Goal: Navigation & Orientation: Find specific page/section

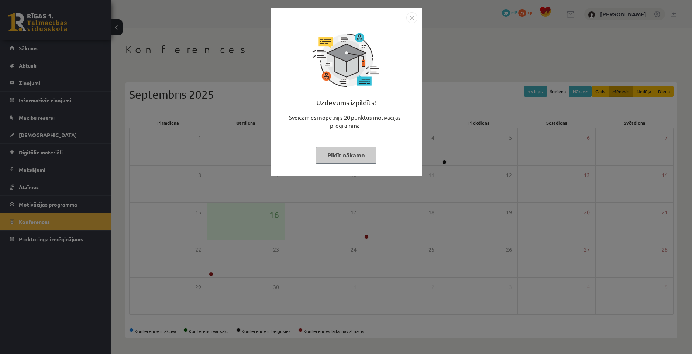
click at [413, 18] on img "Close" at bounding box center [412, 17] width 11 height 11
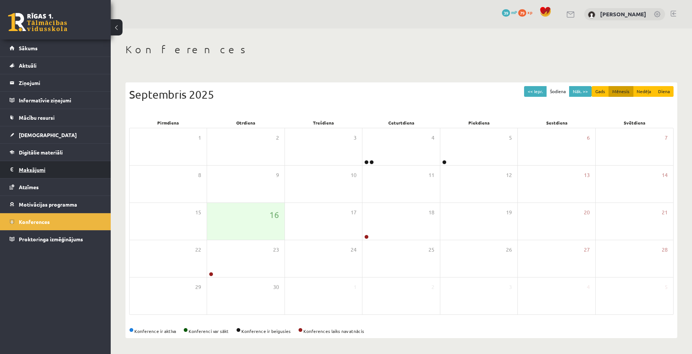
click at [59, 174] on legend "Maksājumi 0" at bounding box center [60, 169] width 83 height 17
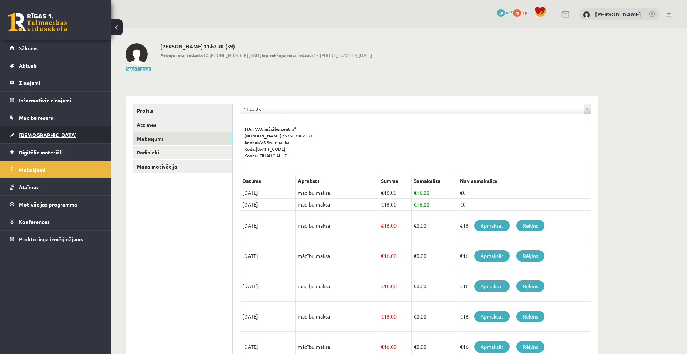
click at [62, 136] on link "[DEMOGRAPHIC_DATA]" at bounding box center [56, 134] width 92 height 17
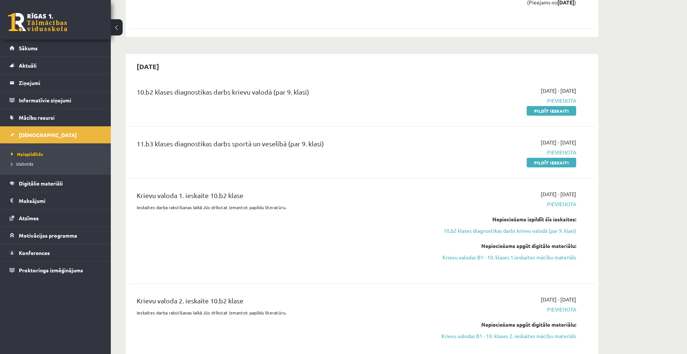
scroll to position [259, 0]
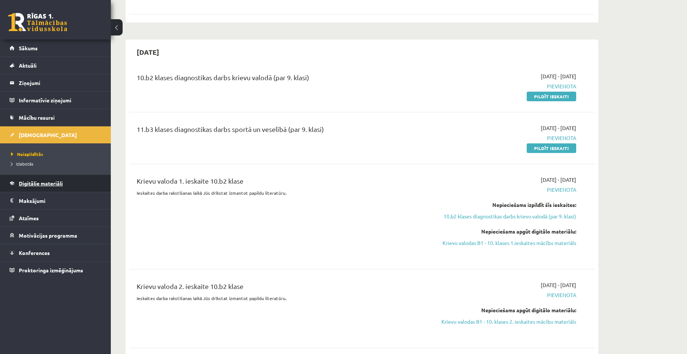
click at [85, 188] on link "Digitālie materiāli" at bounding box center [56, 183] width 92 height 17
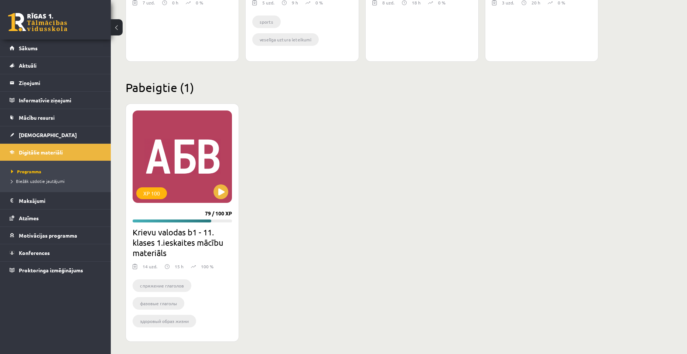
scroll to position [618, 0]
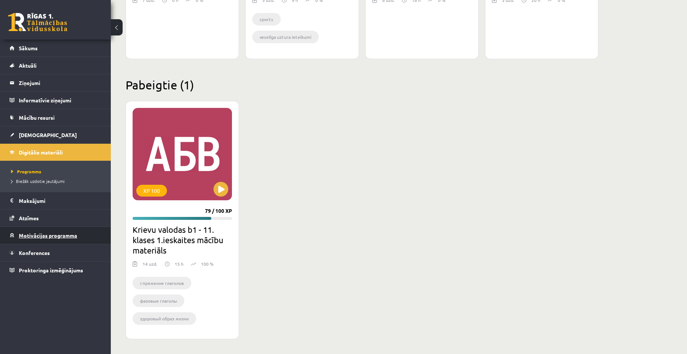
click at [58, 233] on span "Motivācijas programma" at bounding box center [48, 235] width 58 height 7
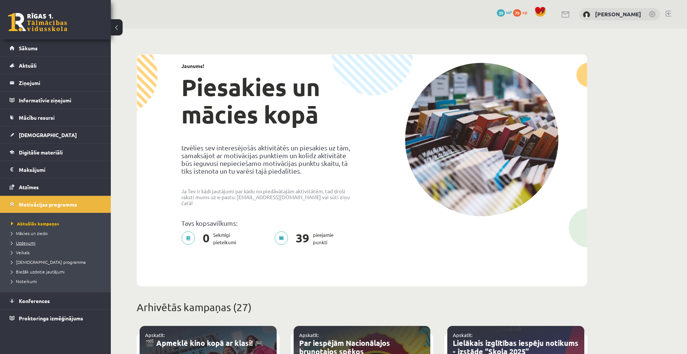
click at [33, 242] on span "Uzdevumi" at bounding box center [23, 243] width 24 height 6
